Goal: Transaction & Acquisition: Book appointment/travel/reservation

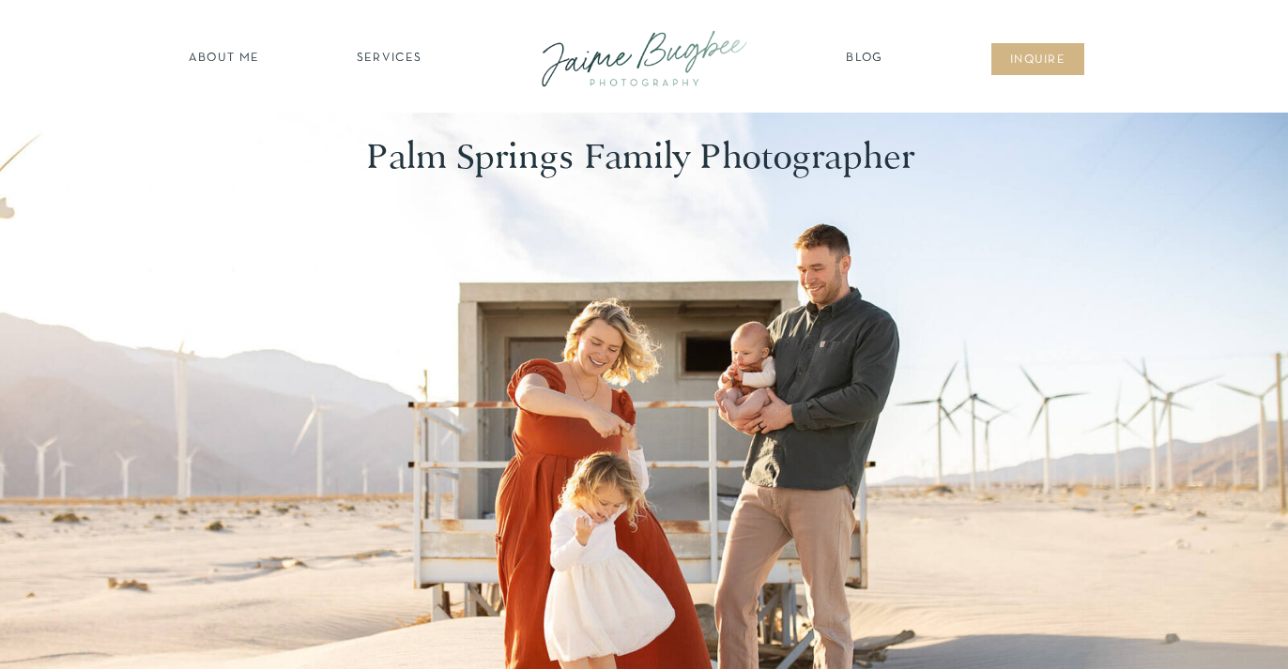
click at [383, 57] on nav "SERVICES" at bounding box center [389, 59] width 106 height 19
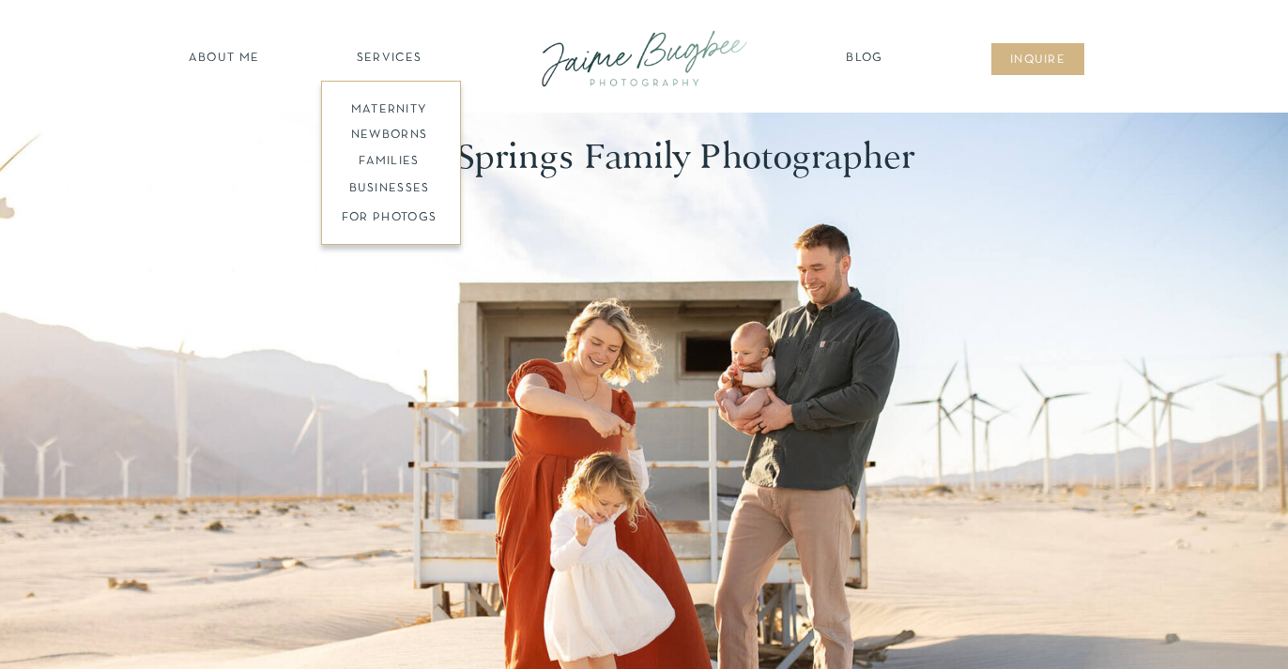
click at [388, 157] on nav "families" at bounding box center [389, 162] width 144 height 18
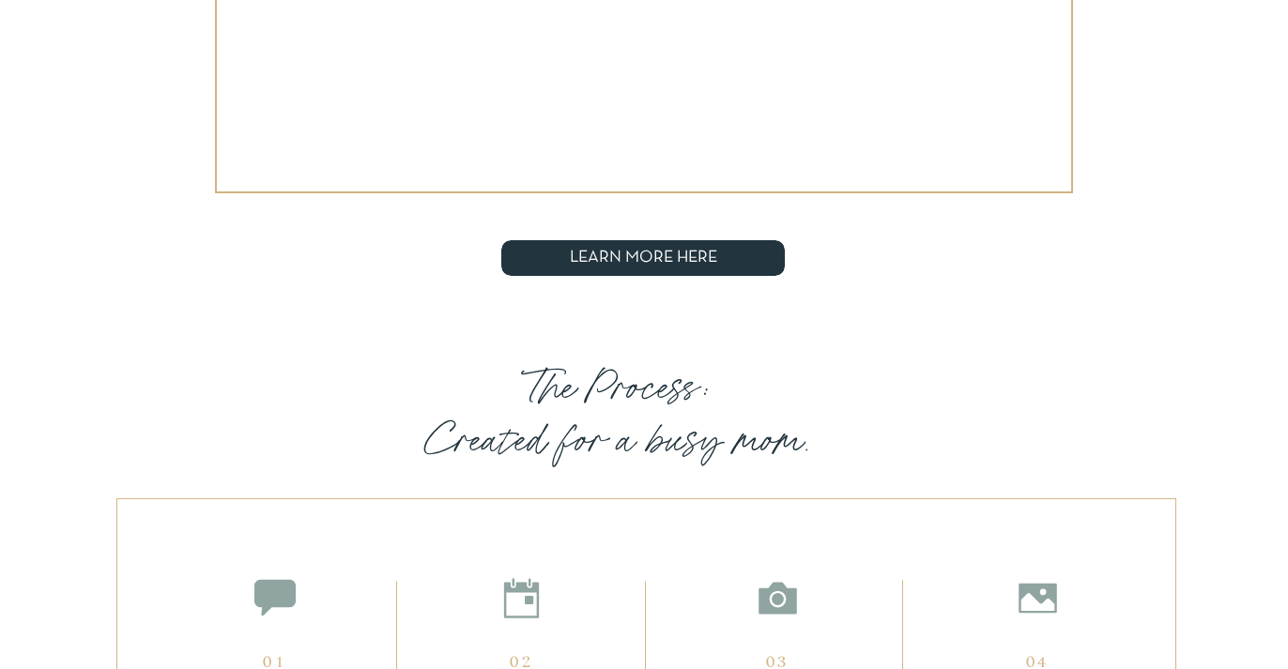
scroll to position [3320, 0]
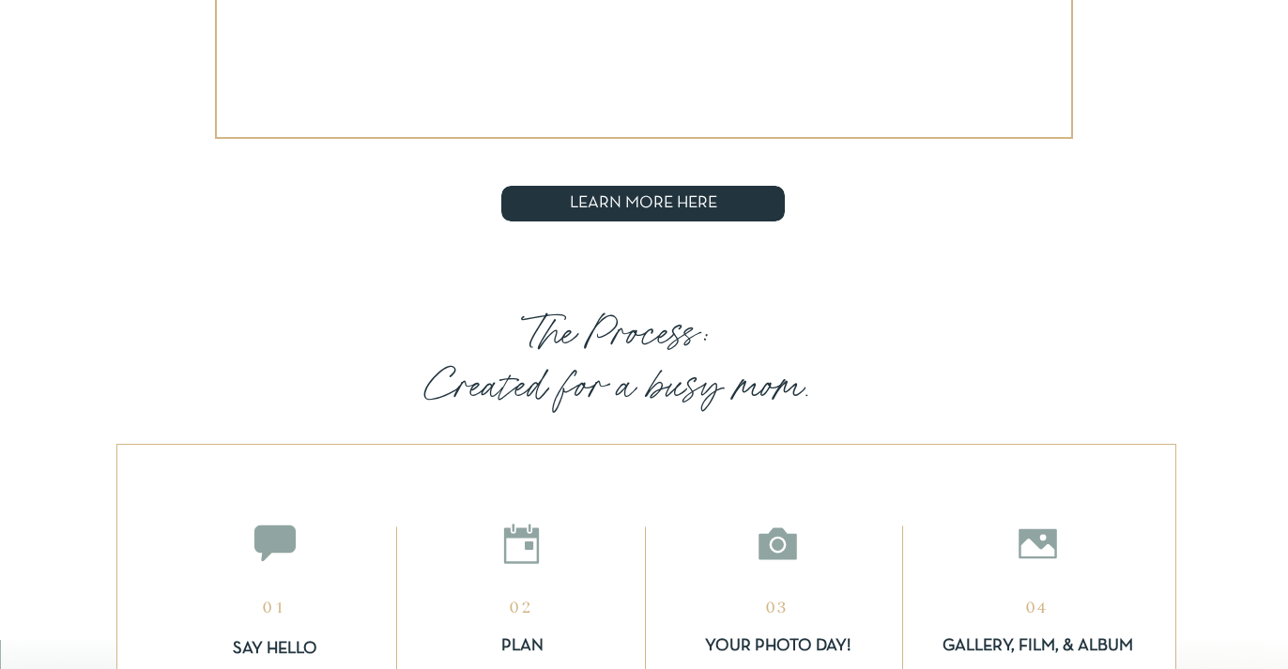
click at [674, 207] on span "LEARN MORE HERE" at bounding box center [643, 203] width 147 height 17
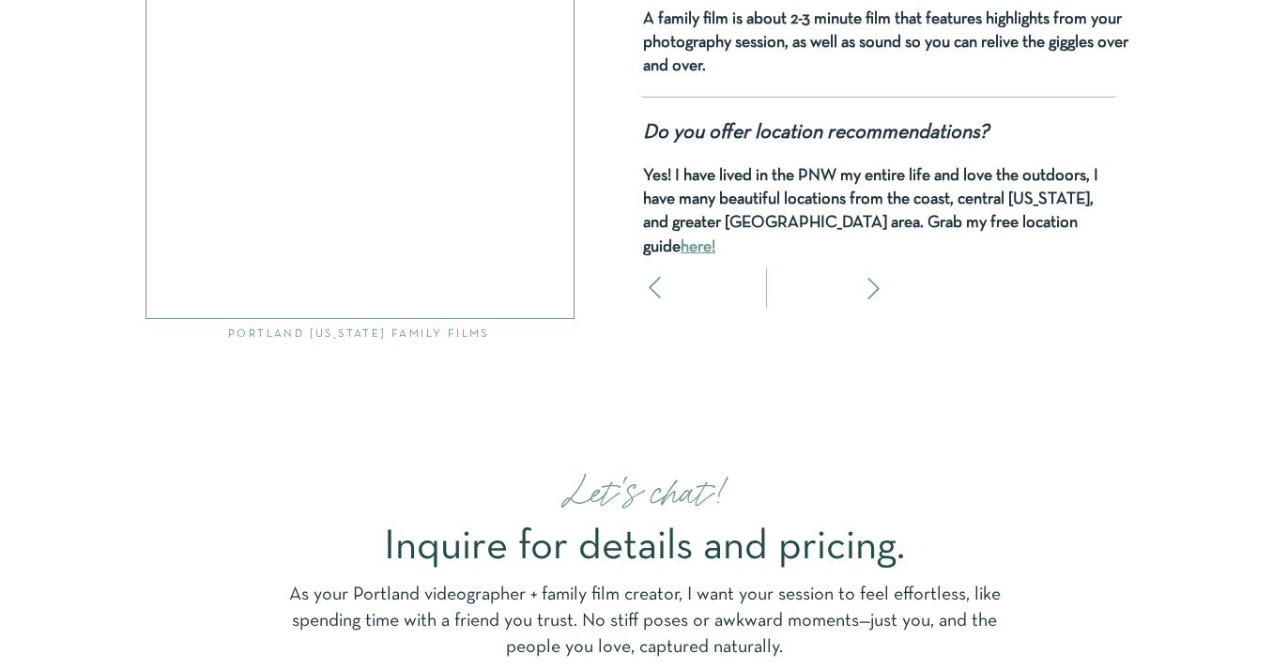
scroll to position [6161, 0]
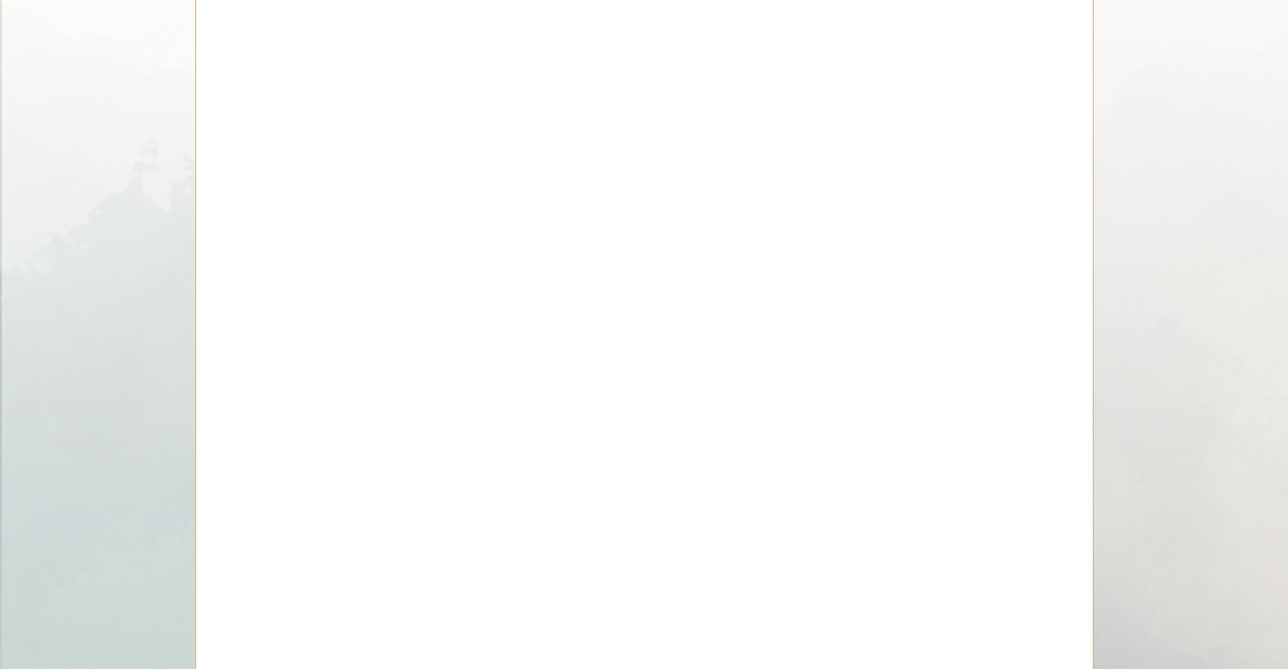
scroll to position [9050, 0]
